Goal: Download file/media

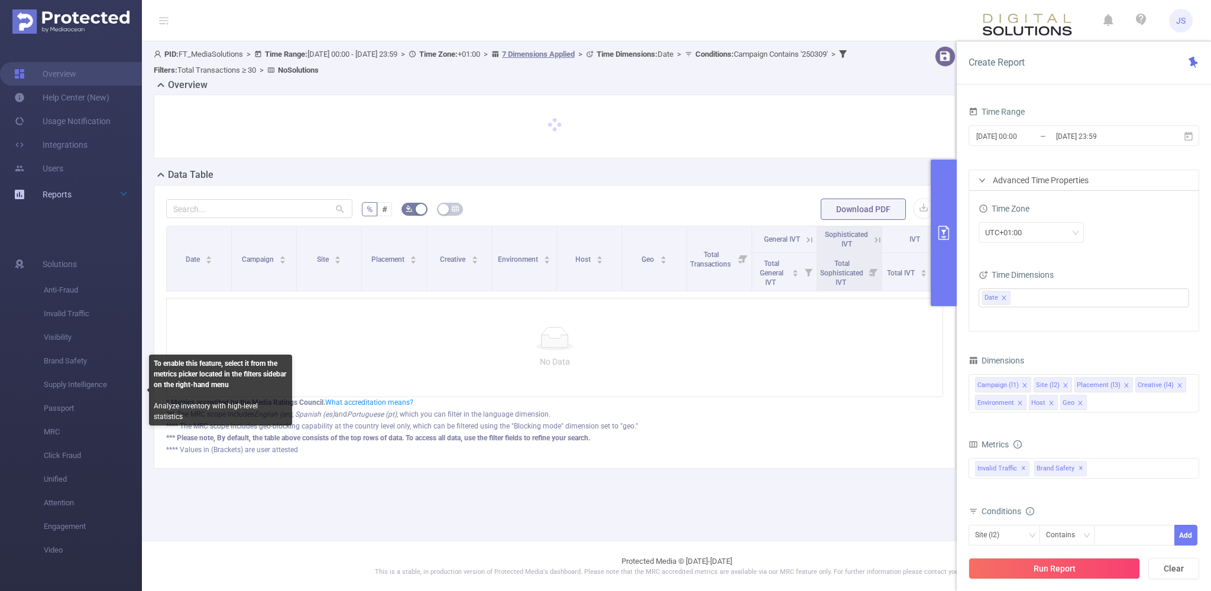
click at [48, 197] on span "Reports" at bounding box center [57, 194] width 29 height 9
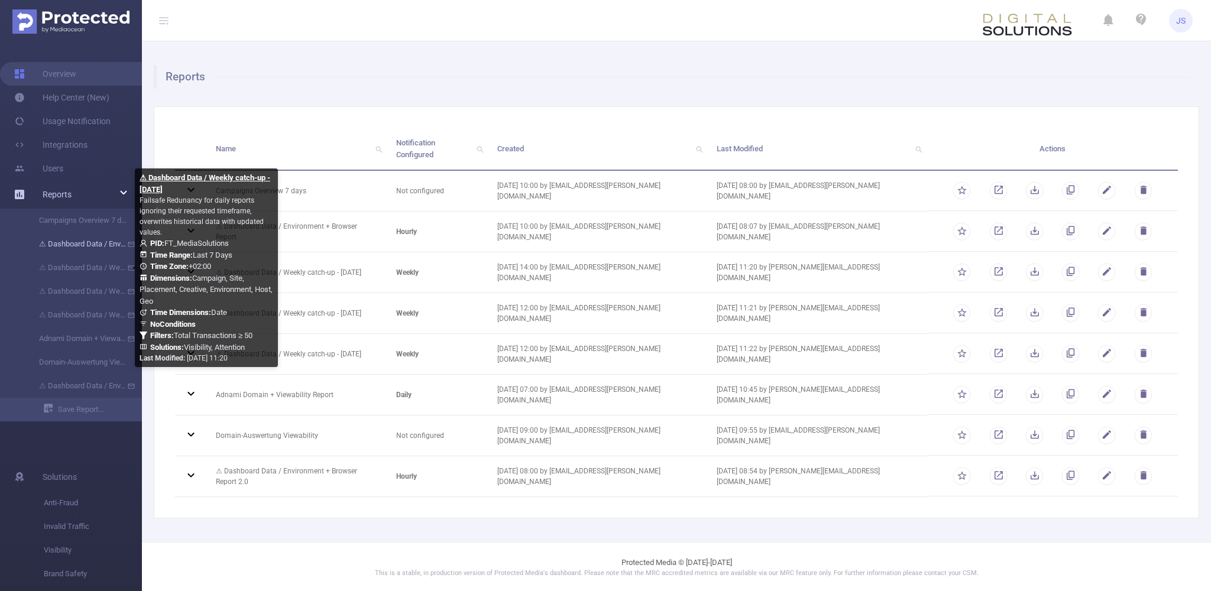
click at [89, 250] on link "⚠ Dashboard Data / Environment + Browser Report" at bounding box center [76, 244] width 104 height 24
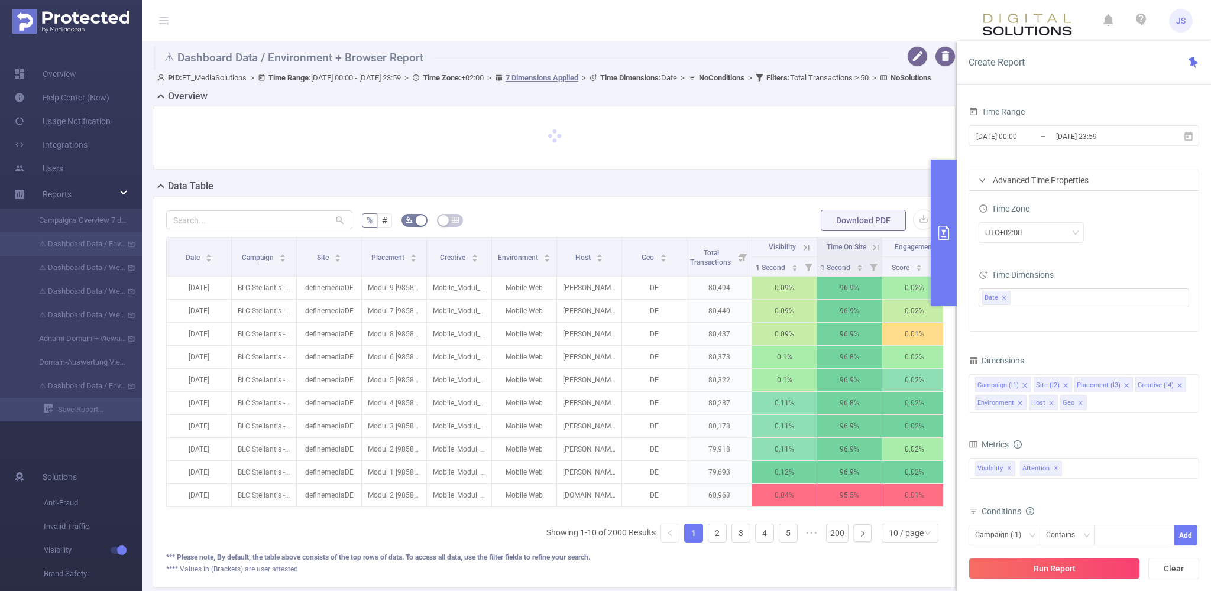
click at [942, 235] on icon "primary" at bounding box center [944, 233] width 14 height 14
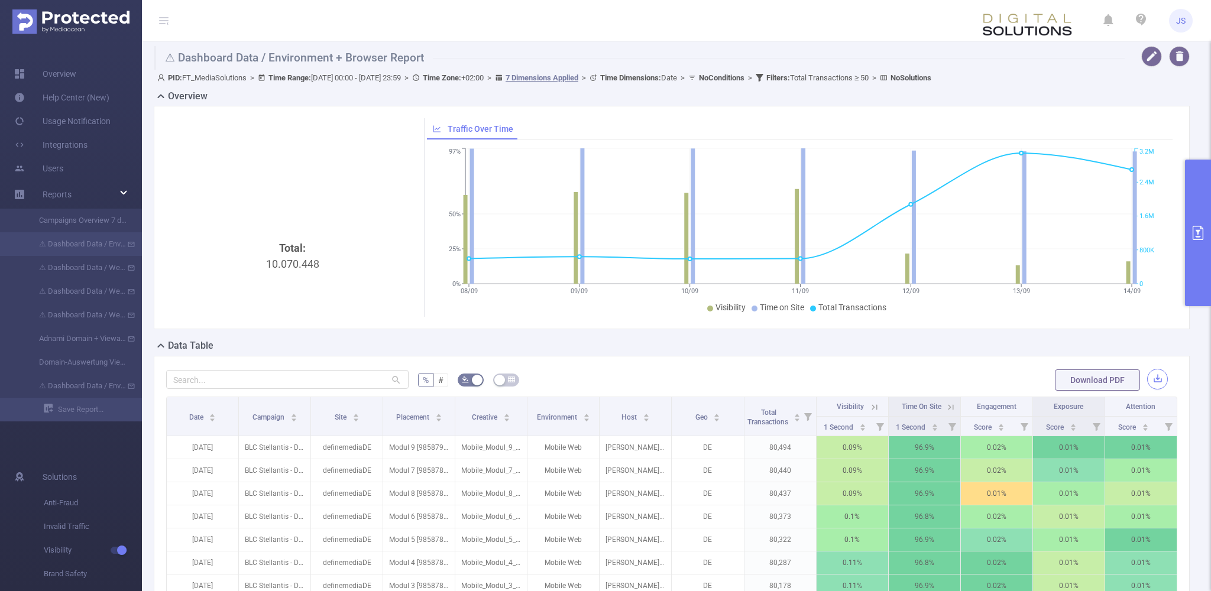
click at [1160, 380] on button "button" at bounding box center [1157, 379] width 21 height 21
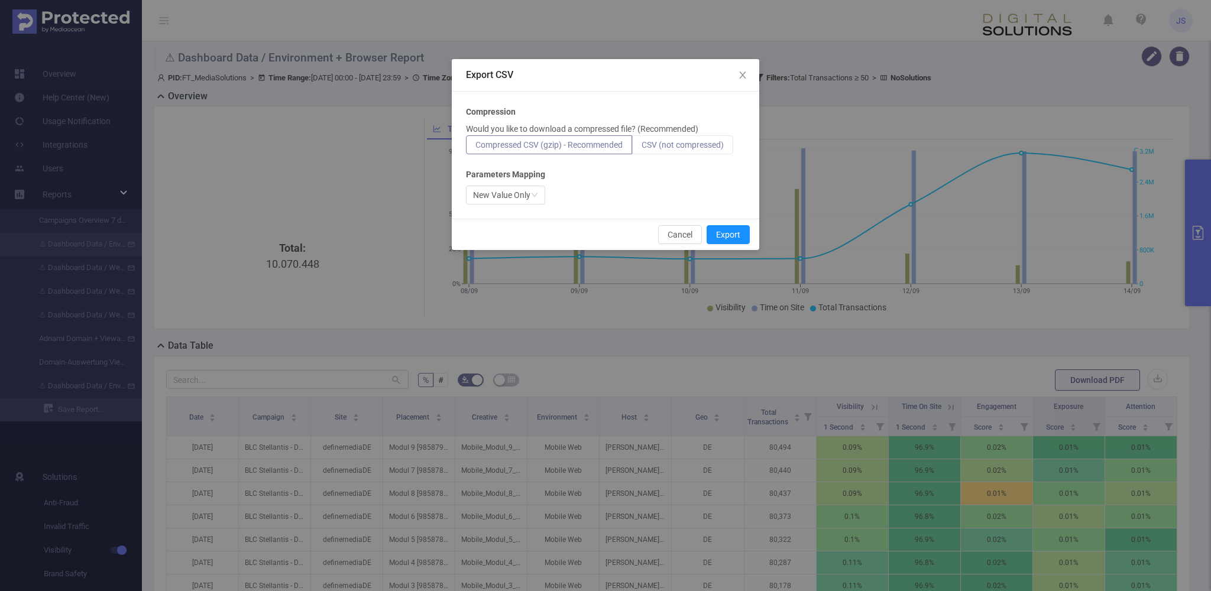
click at [665, 137] on label "CSV (not compressed)" at bounding box center [682, 144] width 101 height 19
click at [642, 148] on input "CSV (not compressed)" at bounding box center [642, 148] width 0 height 0
radio input "true"
radio input "false"
click at [678, 144] on span "CSV (not compressed)" at bounding box center [683, 144] width 82 height 9
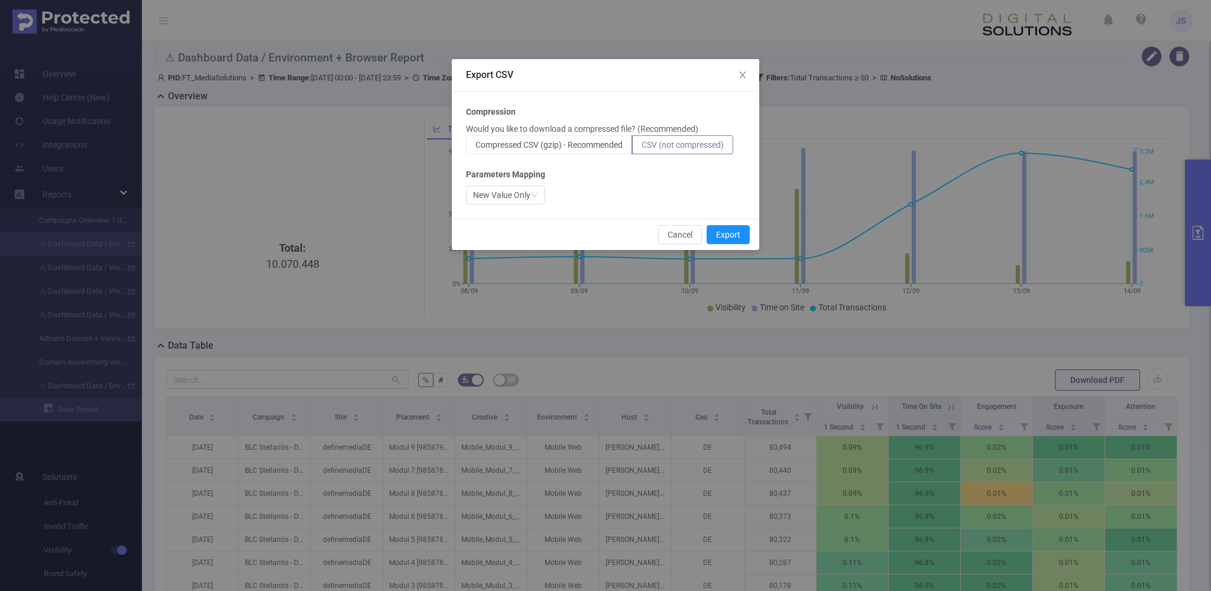
click at [642, 148] on input "CSV (not compressed)" at bounding box center [642, 148] width 0 height 0
click at [726, 239] on button "Export" at bounding box center [728, 234] width 43 height 19
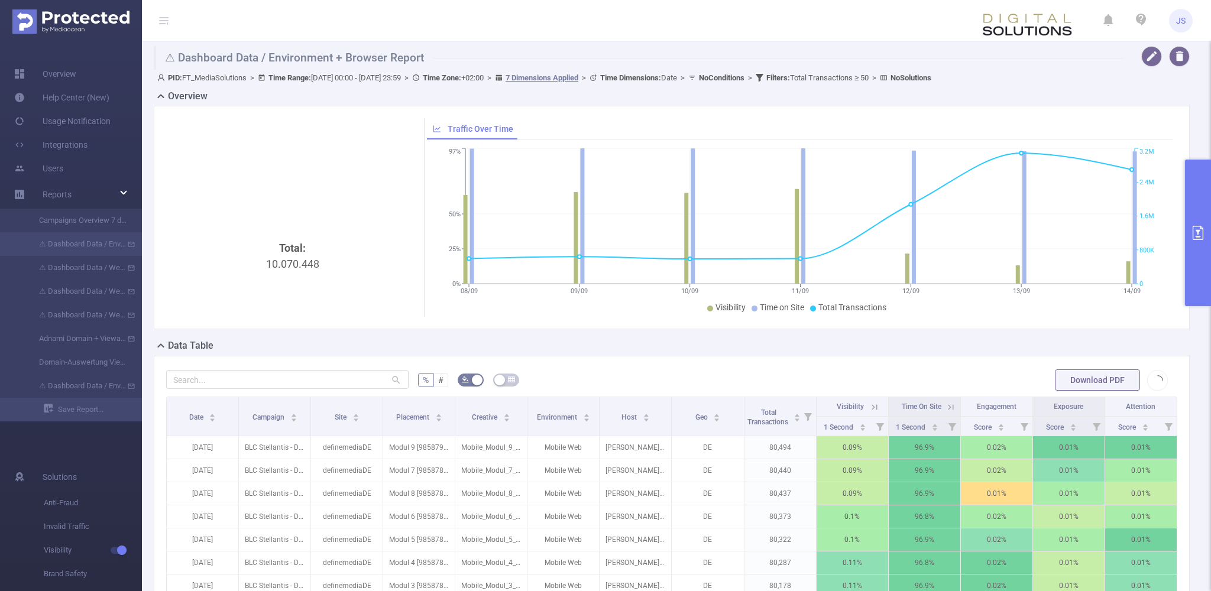
click at [638, 366] on div "% # Download PDF Date Campaign Site Placement Creative Environment Host Geo Tot…" at bounding box center [672, 552] width 1036 height 392
